Goal: Find specific page/section: Find specific page/section

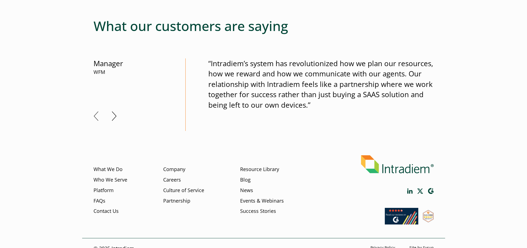
scroll to position [347, 0]
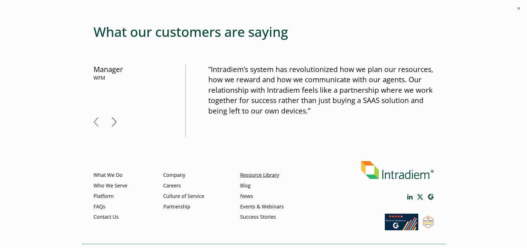
click at [258, 179] on link "Resource Library" at bounding box center [259, 175] width 39 height 7
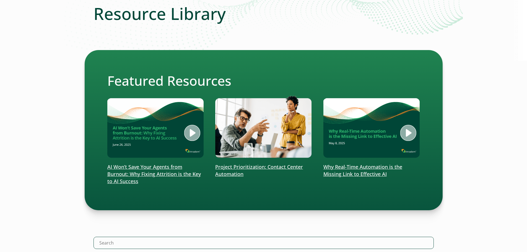
scroll to position [83, 0]
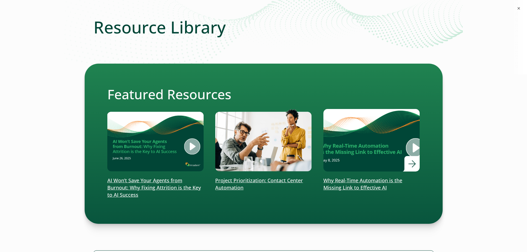
click at [412, 128] on img at bounding box center [372, 140] width 116 height 75
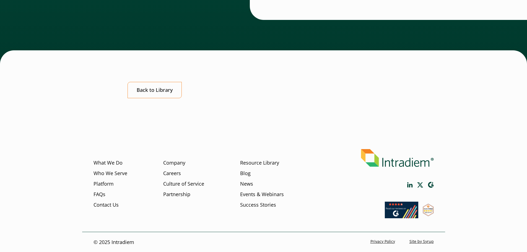
scroll to position [382, 0]
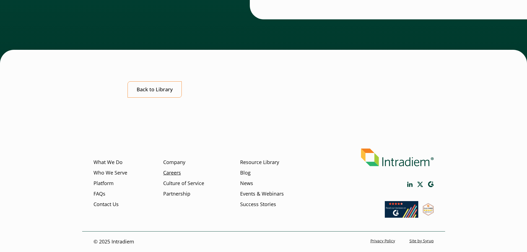
click at [173, 172] on link "Careers" at bounding box center [172, 172] width 18 height 7
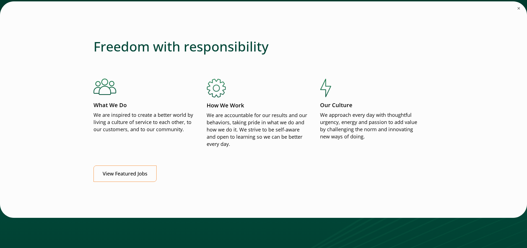
scroll to position [637, 0]
